Goal: Information Seeking & Learning: Learn about a topic

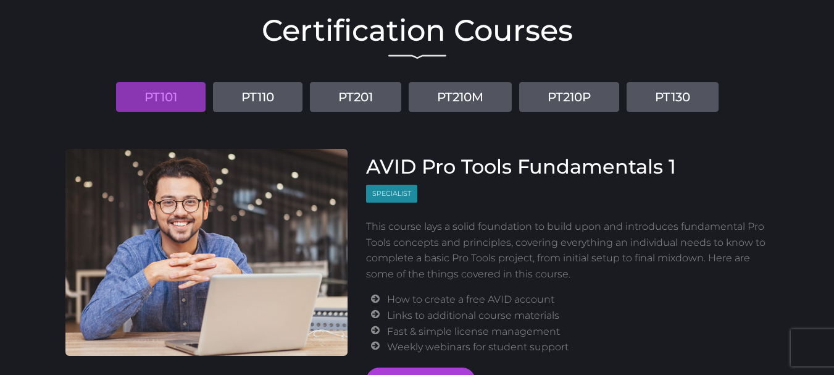
scroll to position [62, 0]
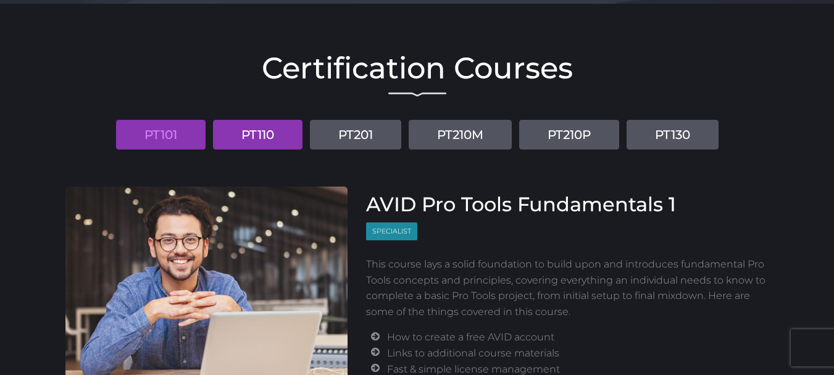
click at [266, 133] on link "PT110" at bounding box center [258, 135] width 90 height 30
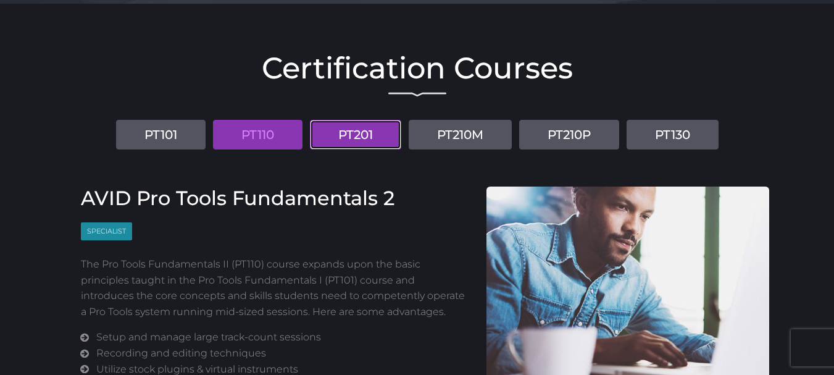
click at [353, 131] on link "PT201" at bounding box center [355, 135] width 91 height 30
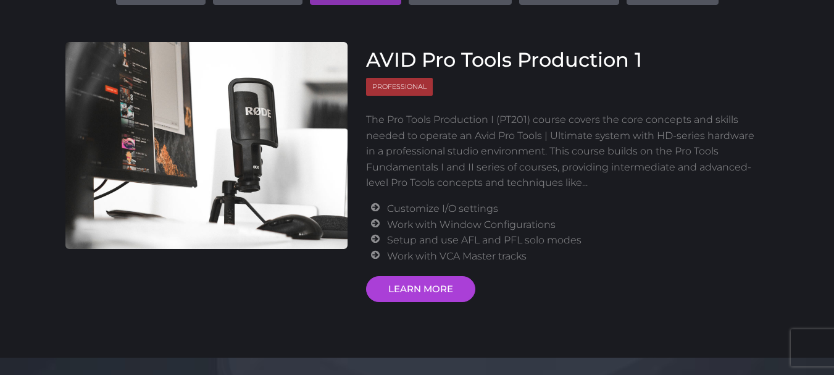
scroll to position [185, 0]
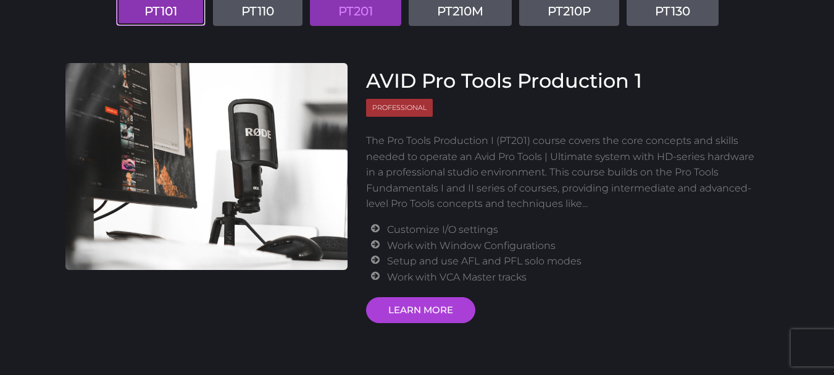
click at [180, 8] on link "PT101" at bounding box center [161, 11] width 90 height 30
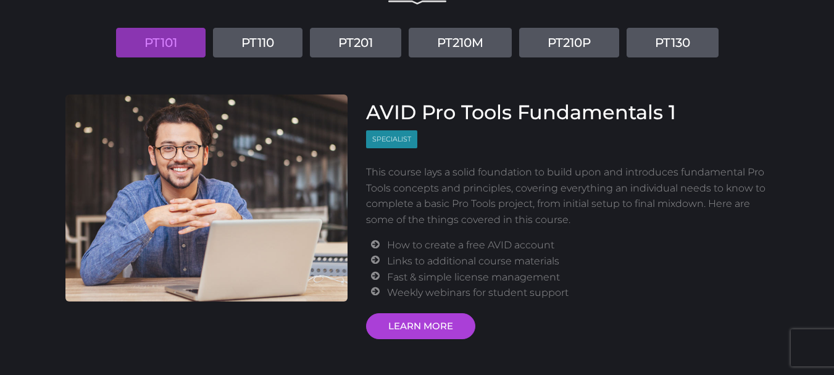
scroll to position [123, 0]
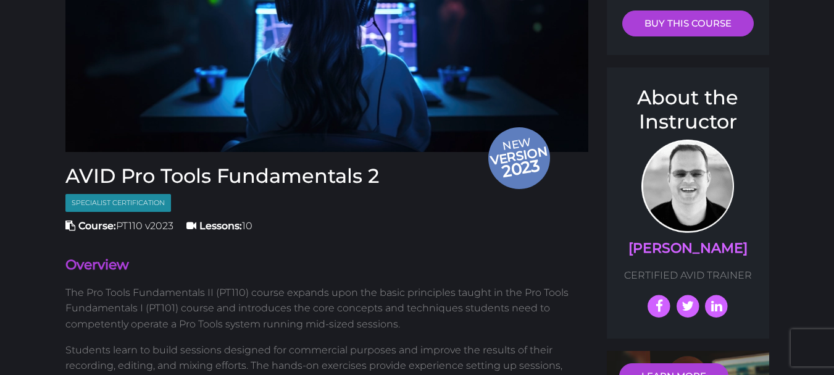
scroll to position [247, 0]
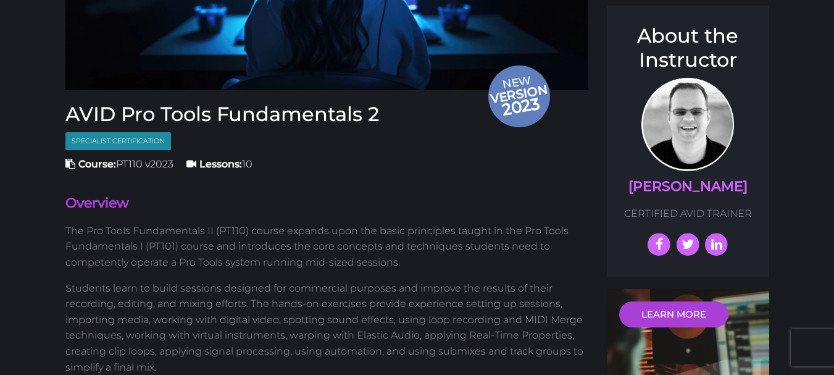
click at [135, 164] on span "Course: PT110 v2023" at bounding box center [119, 164] width 108 height 12
click at [158, 161] on span "Course: PT110 v2023" at bounding box center [119, 164] width 108 height 12
click at [165, 205] on h4 "Overview" at bounding box center [327, 203] width 524 height 19
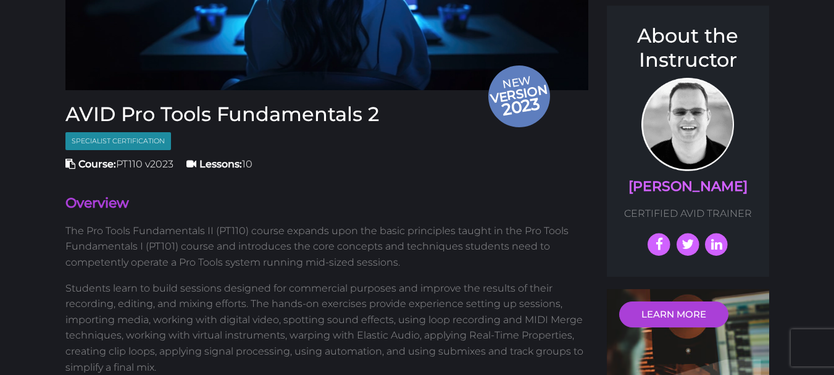
click at [159, 165] on span "Course: PT110 v2023" at bounding box center [119, 164] width 108 height 12
click at [137, 165] on span "Course: PT110 v2023" at bounding box center [119, 164] width 108 height 12
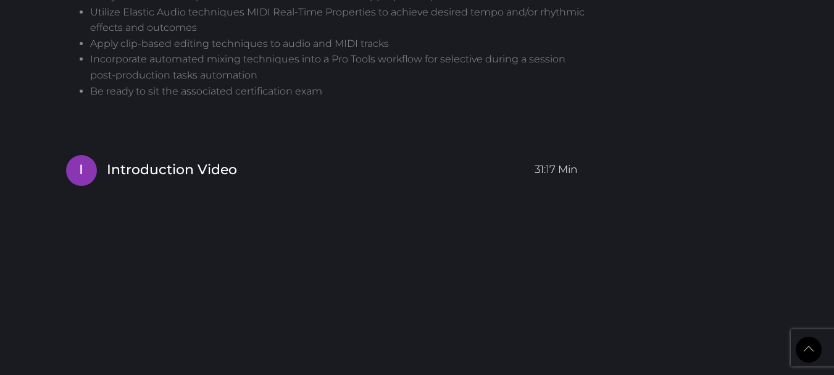
scroll to position [1235, 0]
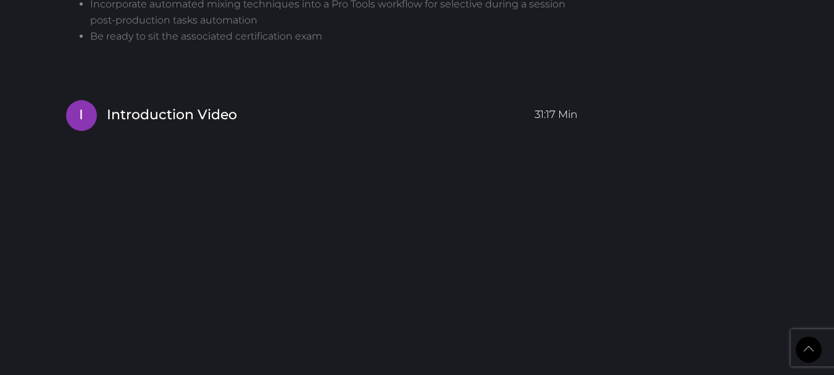
click at [204, 111] on span "Introduction Video" at bounding box center [172, 115] width 130 height 19
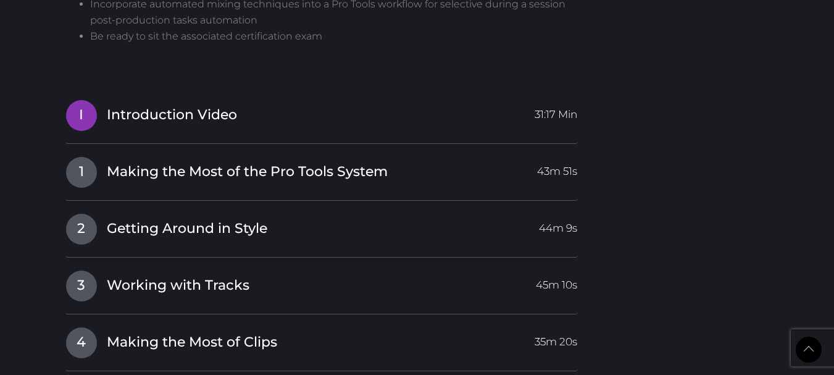
click at [204, 112] on span "Introduction Video" at bounding box center [172, 115] width 130 height 19
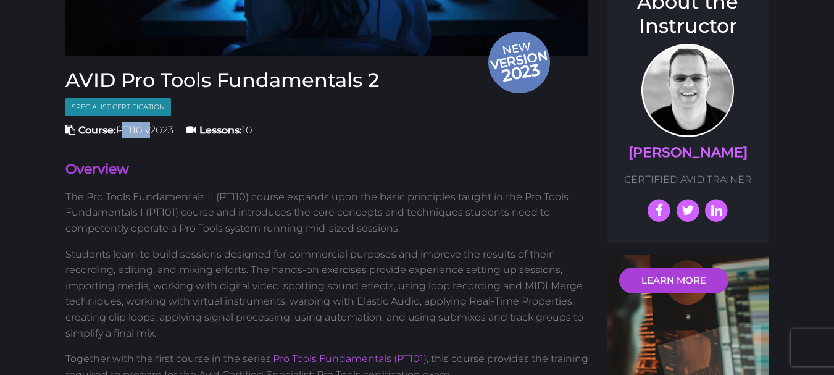
scroll to position [0, 0]
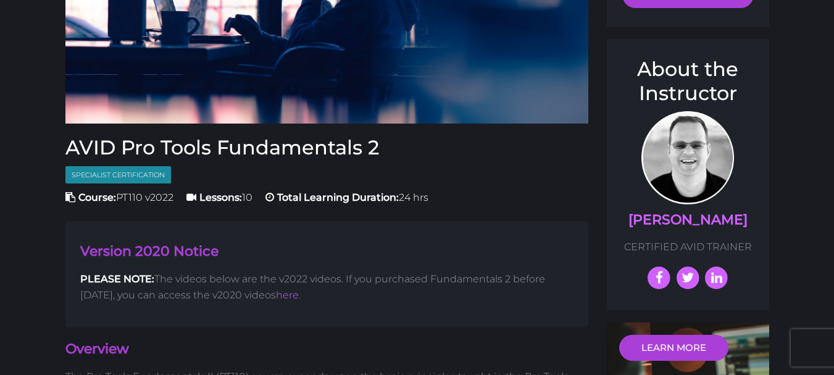
scroll to position [247, 0]
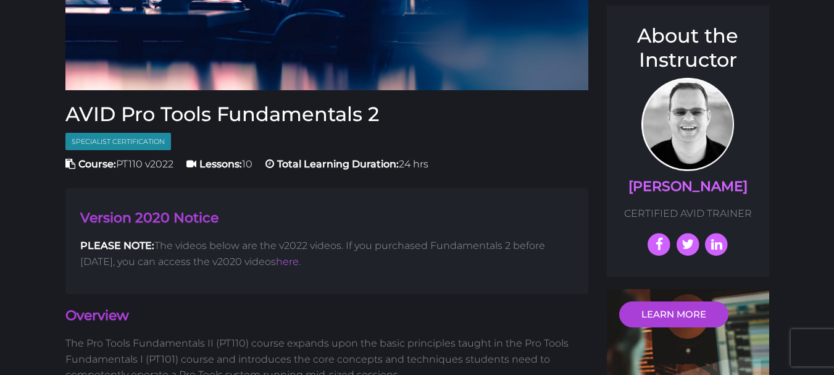
click at [130, 164] on span "Course: PT110 v2022" at bounding box center [119, 164] width 108 height 12
click at [131, 164] on span "Course: PT110 v2022" at bounding box center [119, 164] width 108 height 12
click at [173, 163] on span "Course: PT110 v2022" at bounding box center [119, 164] width 108 height 12
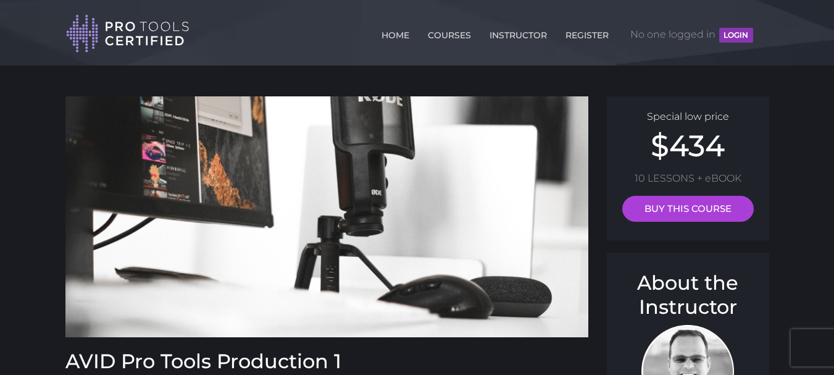
scroll to position [247, 0]
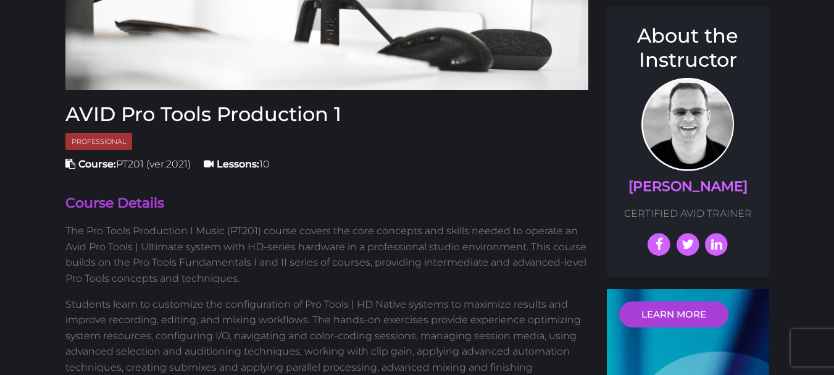
click at [137, 161] on span "Course: PT201 (ver.2021)" at bounding box center [127, 164] width 125 height 12
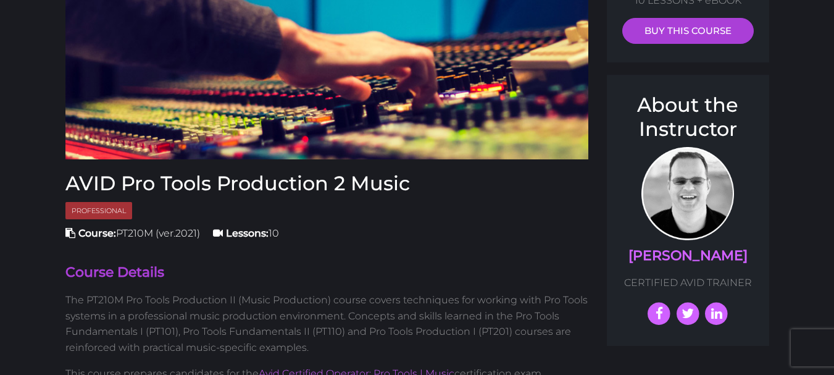
scroll to position [185, 0]
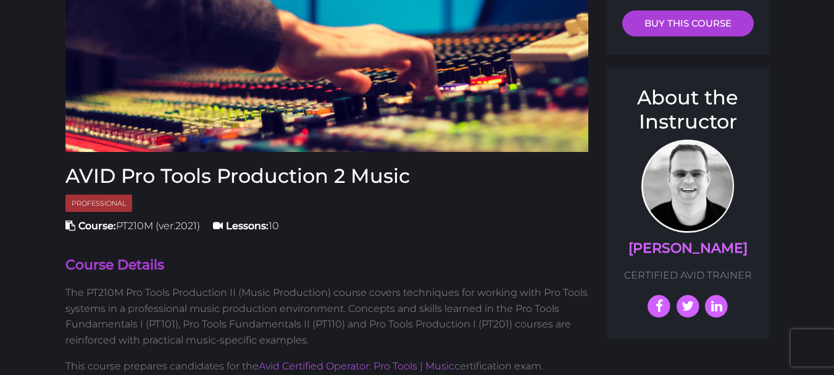
click at [135, 223] on span "Course: PT210M (ver.2021)" at bounding box center [132, 226] width 135 height 12
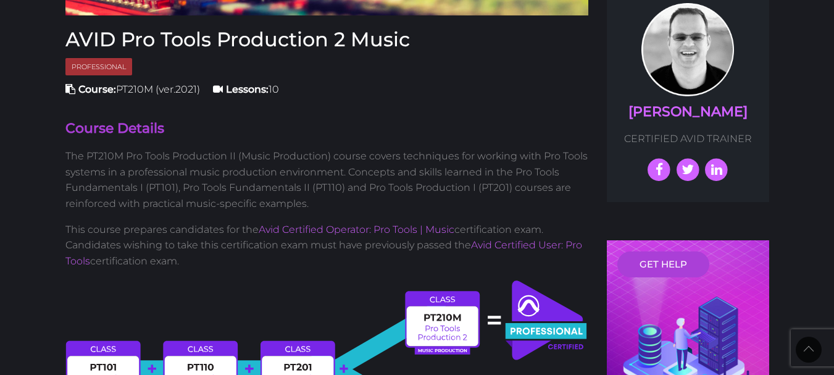
scroll to position [123, 0]
